Goal: Use online tool/utility: Utilize a website feature to perform a specific function

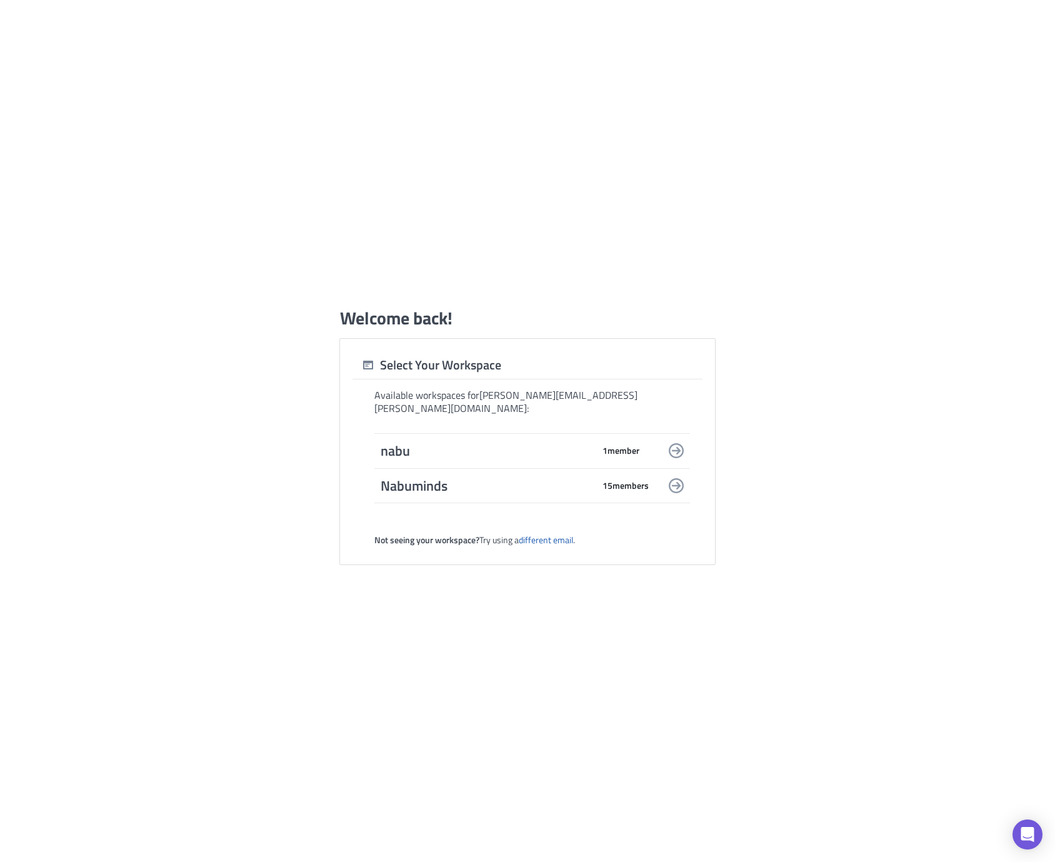
click at [621, 480] on span "15 member s" at bounding box center [625, 485] width 46 height 11
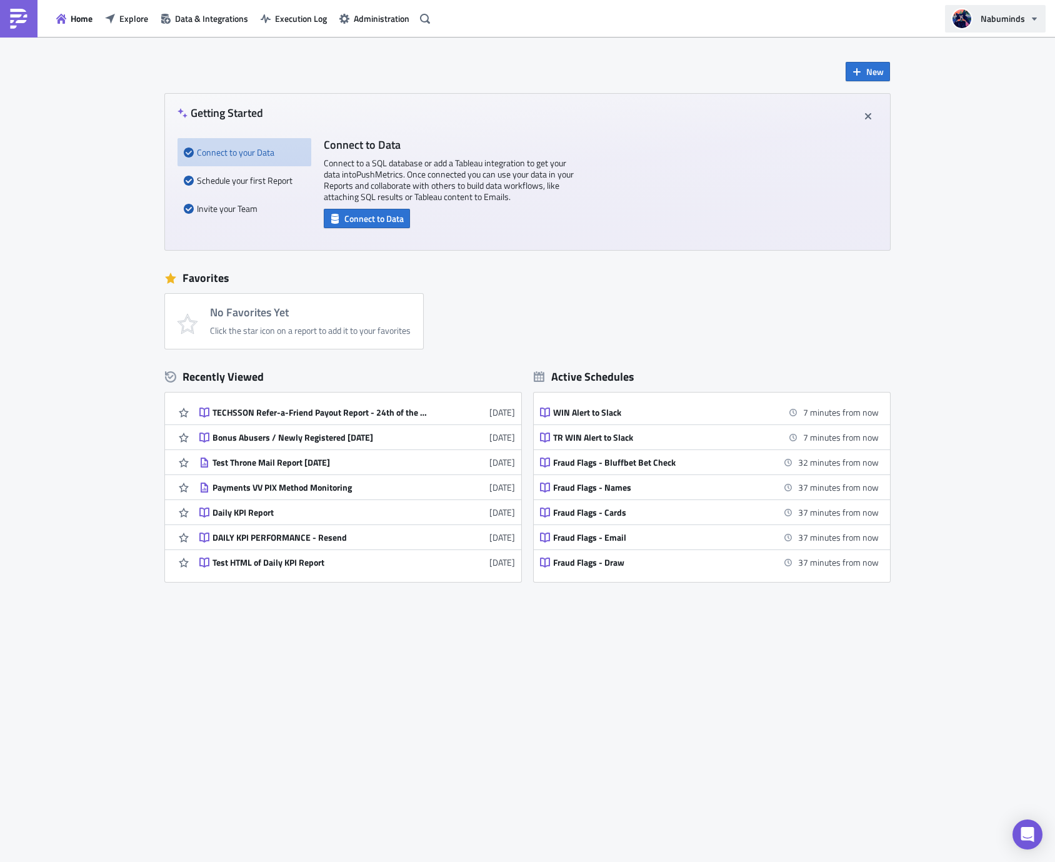
click at [994, 22] on span "Nabuminds" at bounding box center [1003, 18] width 44 height 13
click at [904, 61] on div "New Getting Started Connect to your Data Schedule your first Report Invite your…" at bounding box center [527, 449] width 1055 height 825
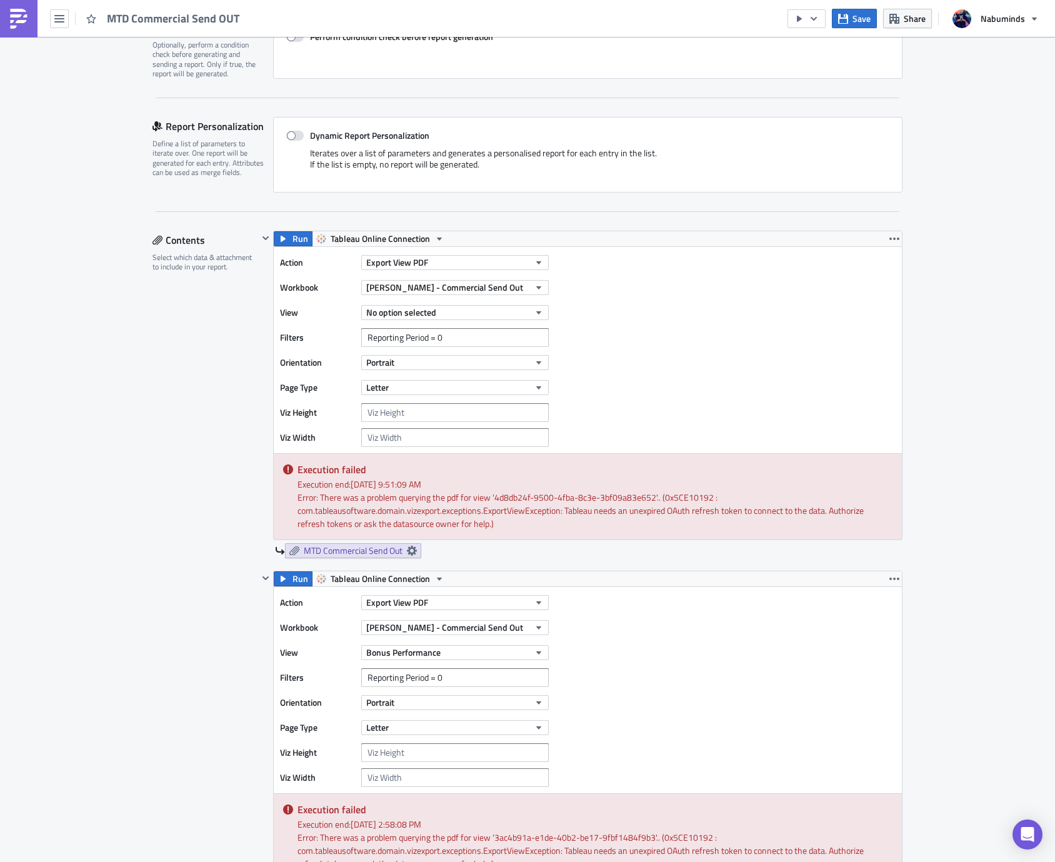
scroll to position [204, 0]
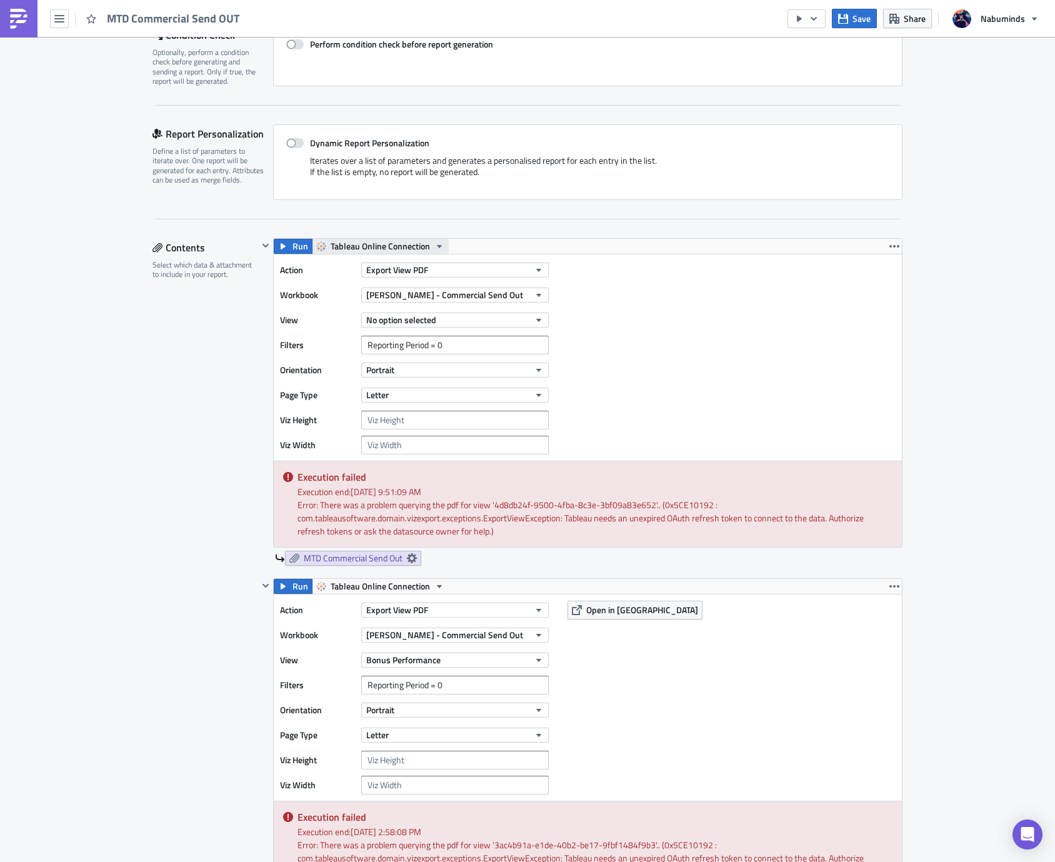
click at [406, 251] on span "Tableau Online Connection" at bounding box center [380, 246] width 99 height 15
click at [378, 270] on div "Tableau Online Connection" at bounding box center [376, 266] width 97 height 12
click at [418, 291] on span "Yuri - Commercial Send Out" at bounding box center [444, 294] width 157 height 13
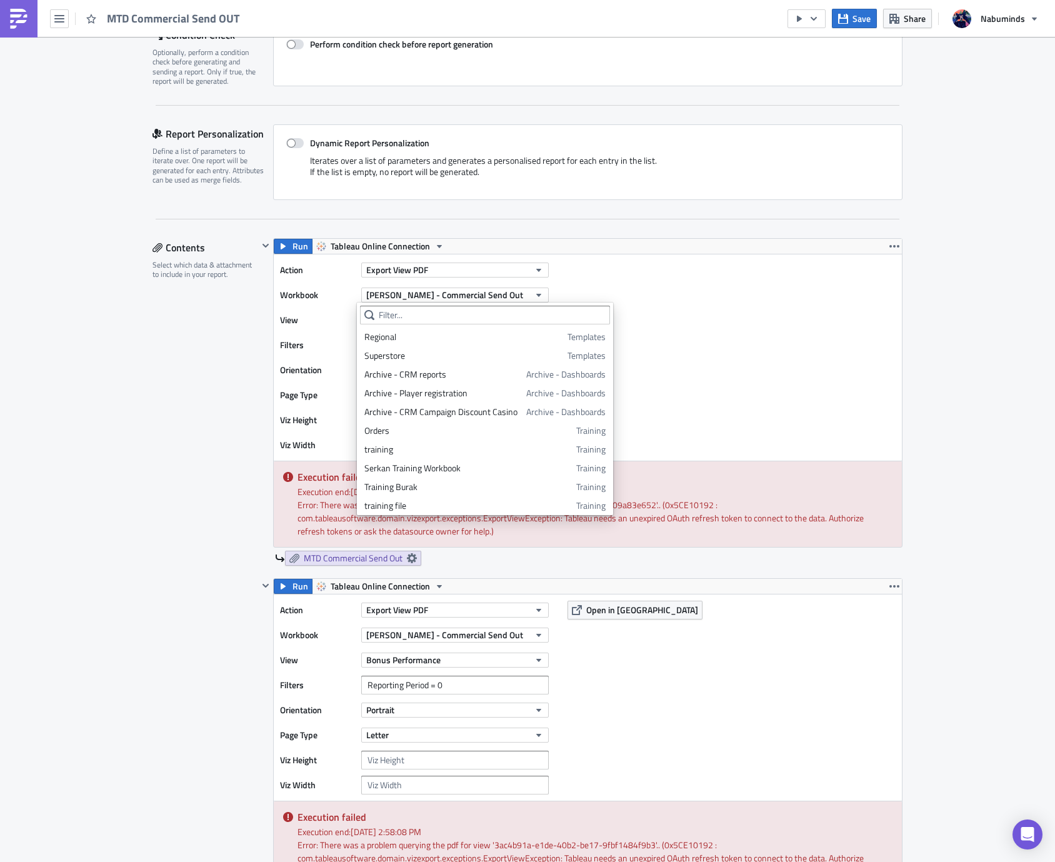
click at [140, 322] on div "Execution Log Edit " MTD Commercial Send OUT " Settings Configure the basics of…" at bounding box center [527, 862] width 775 height 2058
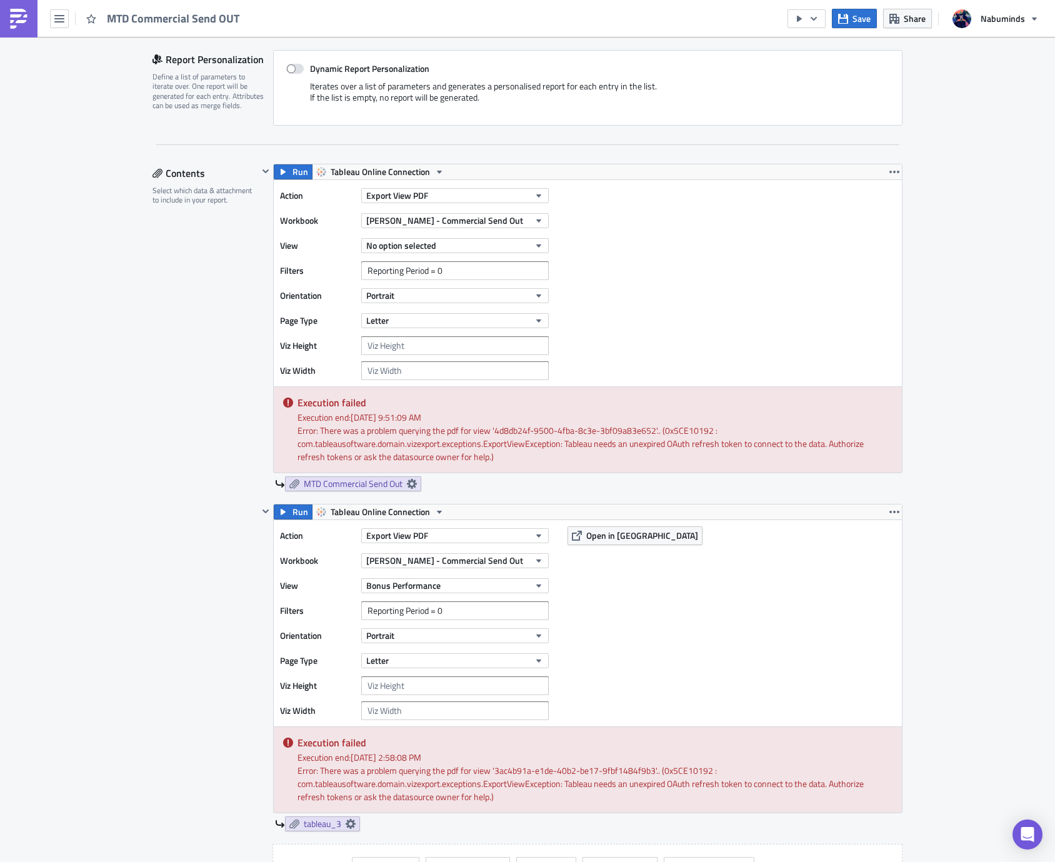
scroll to position [286, 0]
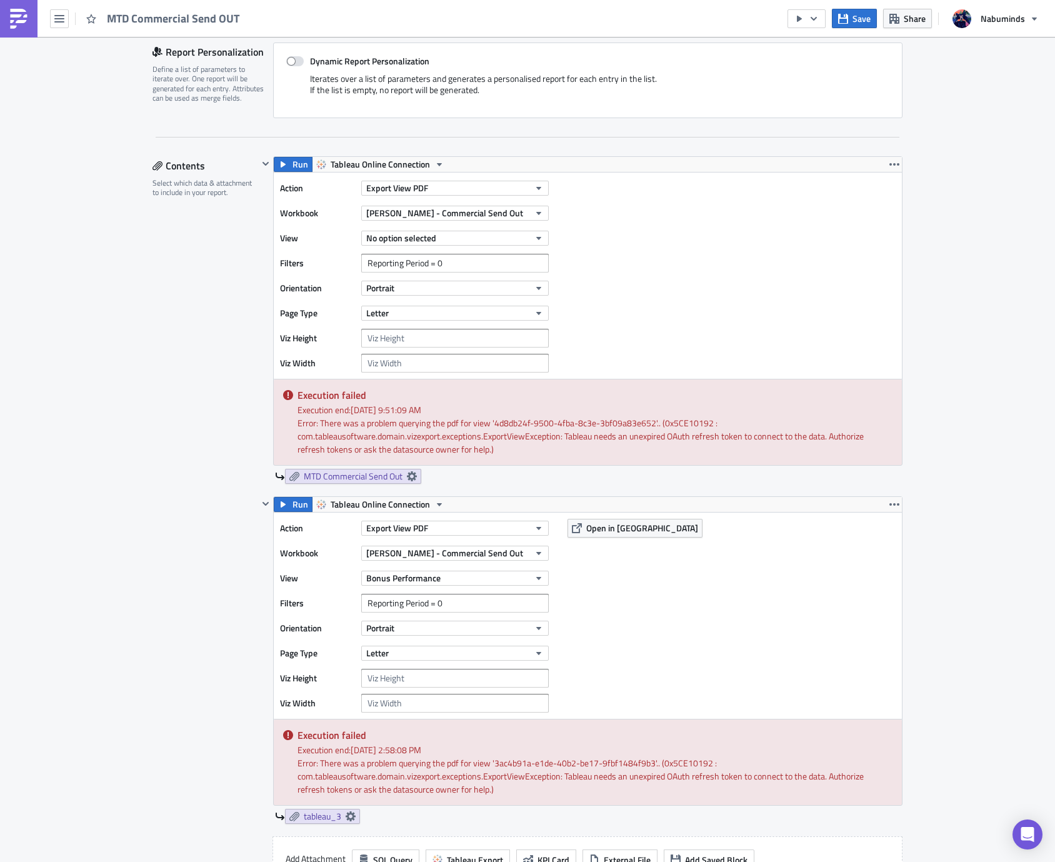
click at [346, 439] on div "Error: There was a problem querying the pdf for view '4d8db24f-9500-4fba-8c3e-3…" at bounding box center [594, 435] width 595 height 39
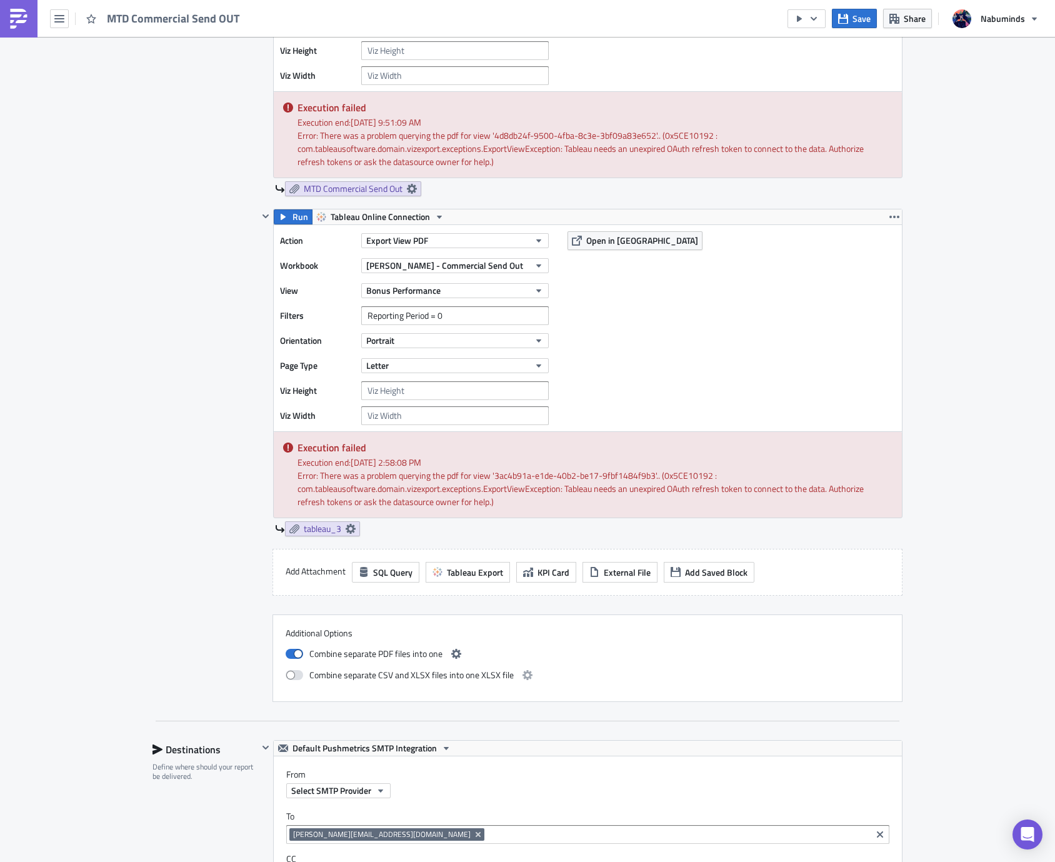
scroll to position [0, 0]
